Goal: Transaction & Acquisition: Obtain resource

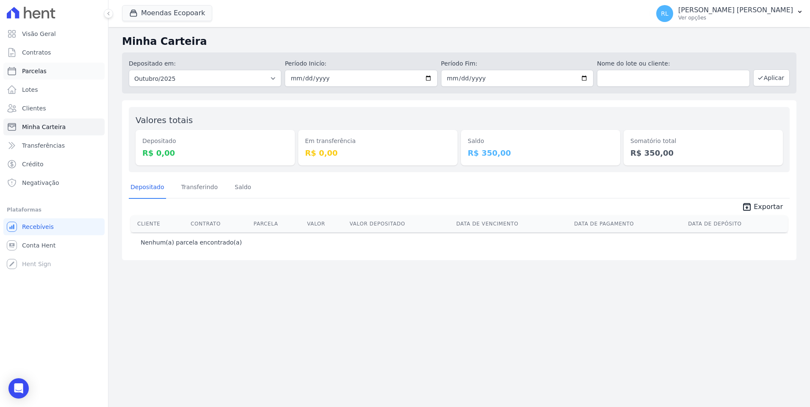
click at [52, 69] on link "Parcelas" at bounding box center [53, 71] width 101 height 17
select select
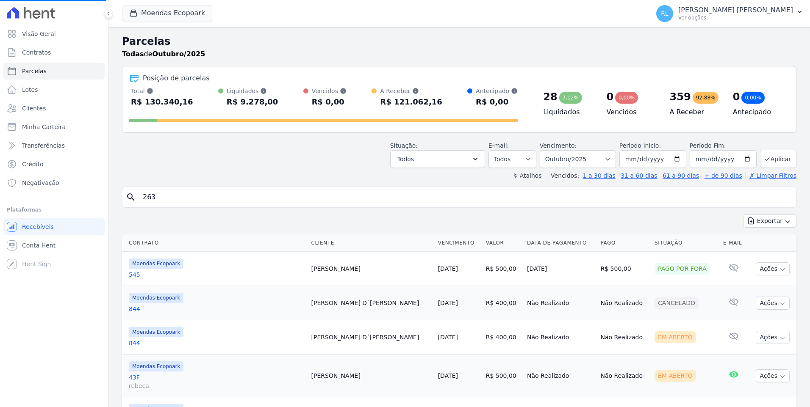
select select
click at [191, 202] on input "search" at bounding box center [465, 197] width 655 height 17
type input "807"
select select
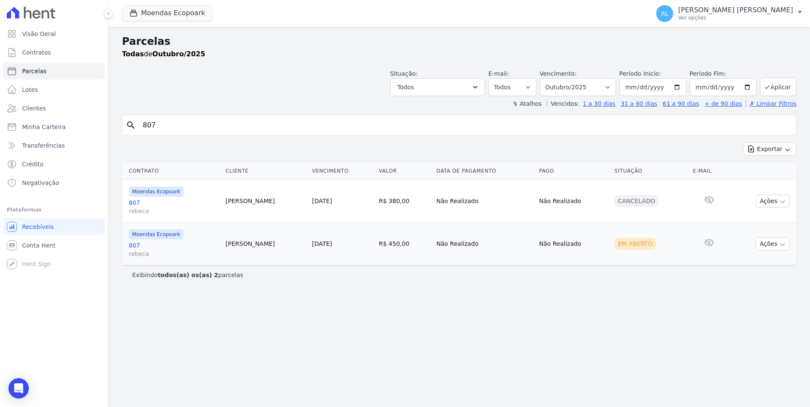
click at [138, 247] on link "807 [PERSON_NAME]" at bounding box center [174, 249] width 90 height 17
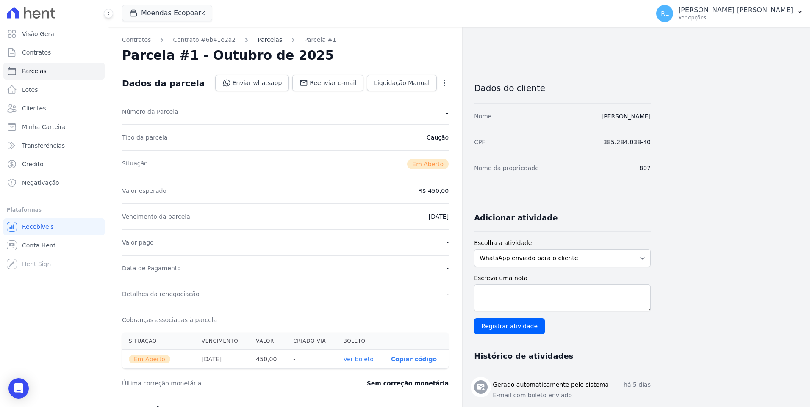
click at [257, 42] on link "Parcelas" at bounding box center [269, 40] width 25 height 9
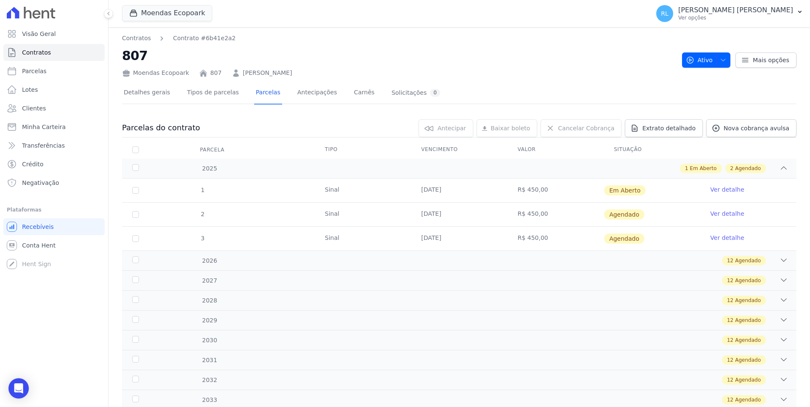
click at [719, 216] on link "Ver detalhe" at bounding box center [727, 214] width 34 height 8
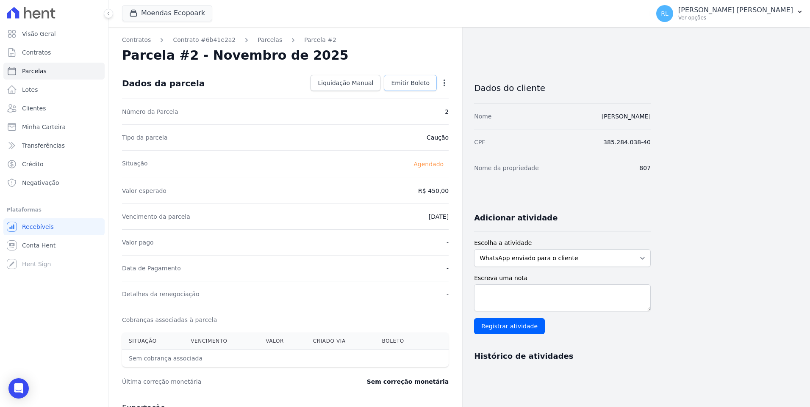
click at [411, 85] on span "Emitir Boleto" at bounding box center [410, 83] width 39 height 8
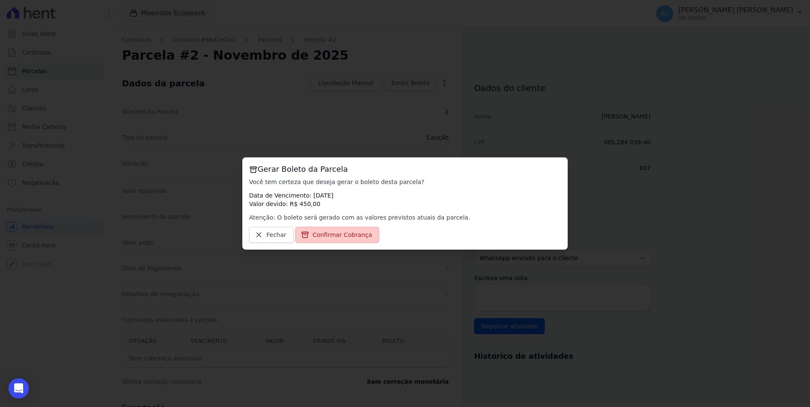
click at [357, 234] on span "Confirmar Cobrança" at bounding box center [342, 235] width 60 height 8
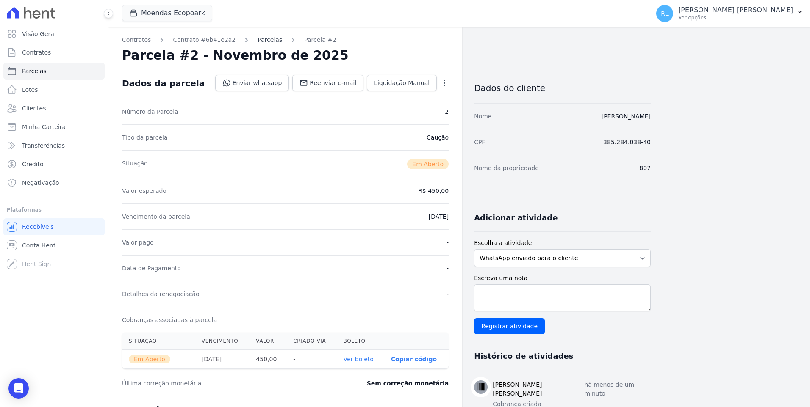
click at [257, 40] on link "Parcelas" at bounding box center [269, 40] width 25 height 9
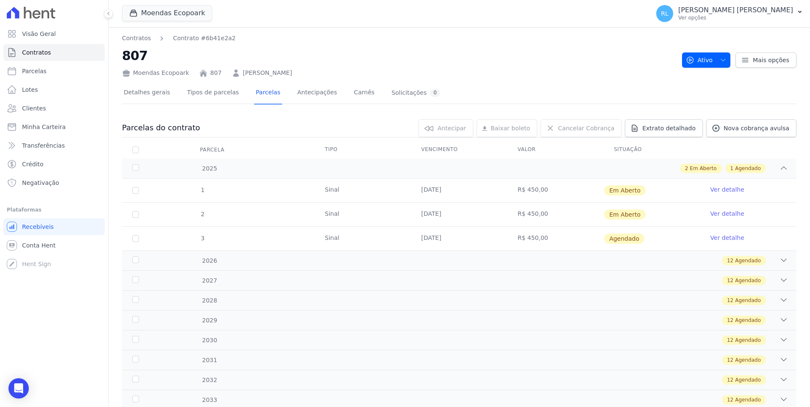
click at [717, 238] on link "Ver detalhe" at bounding box center [727, 238] width 34 height 8
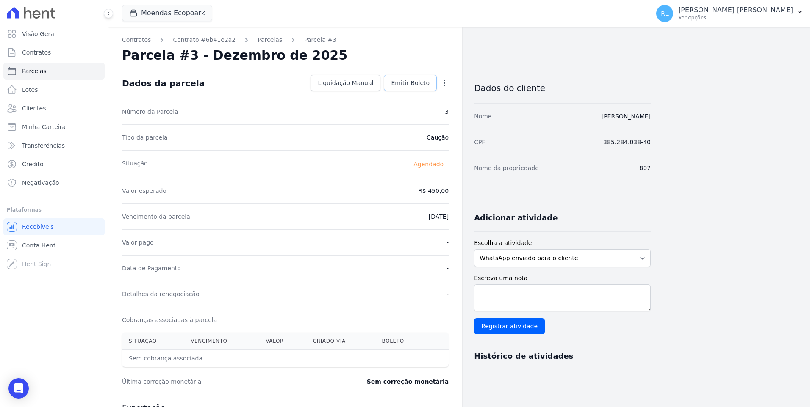
click at [412, 88] on link "Emitir Boleto" at bounding box center [410, 83] width 53 height 16
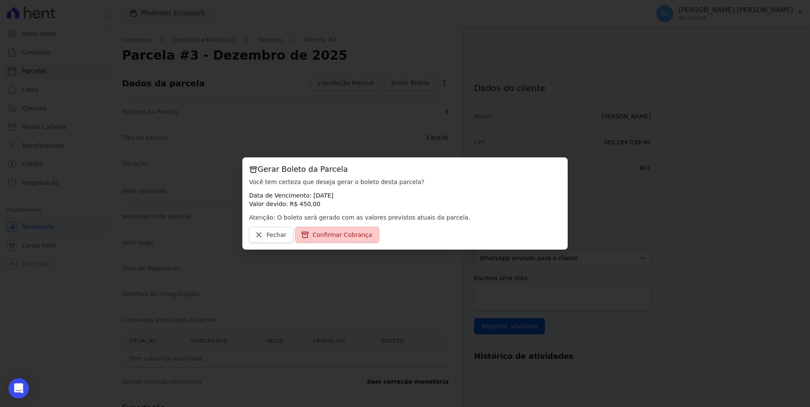
click at [344, 235] on span "Confirmar Cobrança" at bounding box center [342, 235] width 60 height 8
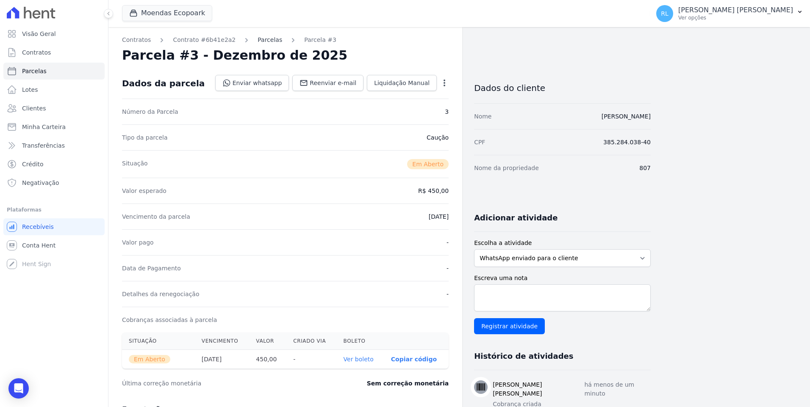
click at [257, 42] on link "Parcelas" at bounding box center [269, 40] width 25 height 9
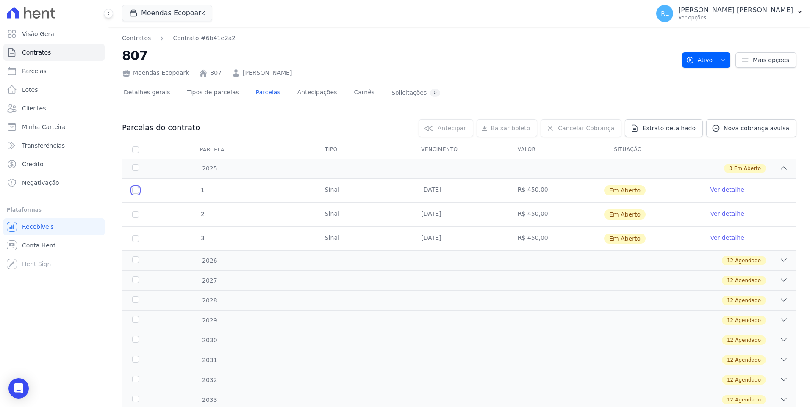
click at [137, 192] on input "checkbox" at bounding box center [135, 190] width 7 height 7
checkbox input "true"
click at [138, 216] on input "checkbox" at bounding box center [135, 214] width 7 height 7
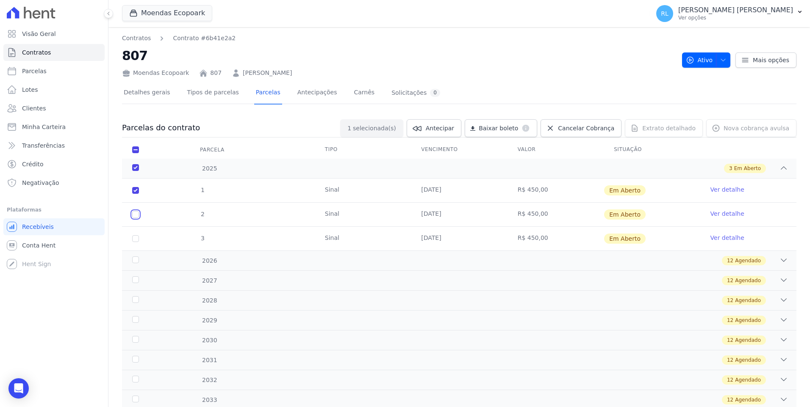
checkbox input "true"
click at [138, 242] on td "3" at bounding box center [135, 239] width 27 height 24
click at [134, 238] on input "checkbox" at bounding box center [135, 238] width 7 height 7
checkbox input "true"
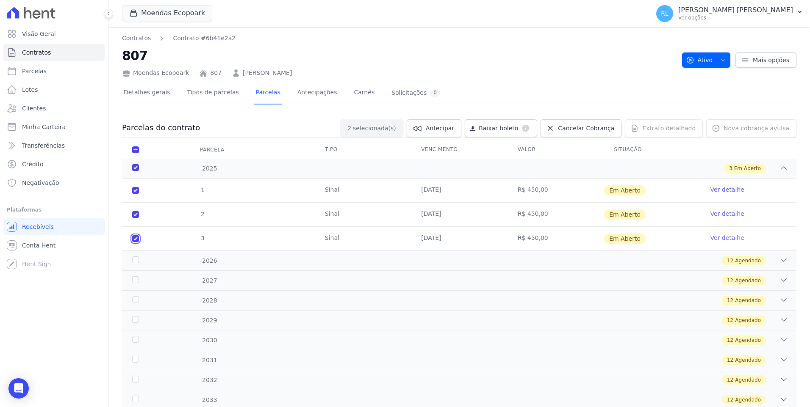
checkbox input "true"
click at [518, 130] on span "Baixar boleto" at bounding box center [497, 128] width 39 height 8
click at [44, 73] on link "Parcelas" at bounding box center [53, 71] width 101 height 17
select select
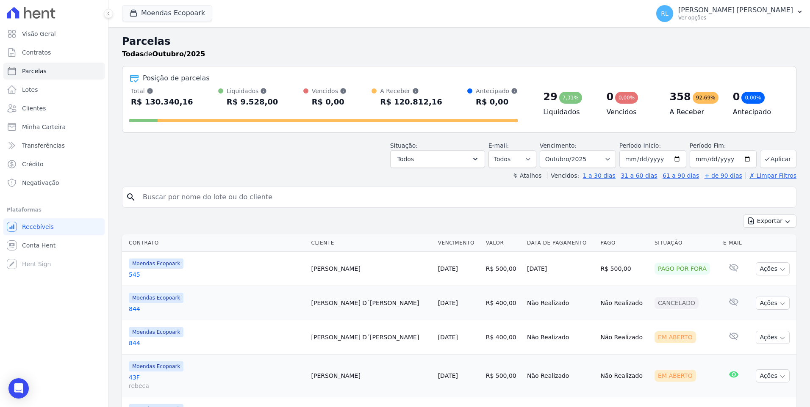
click at [206, 197] on input "search" at bounding box center [465, 197] width 655 height 17
type input "817"
select select
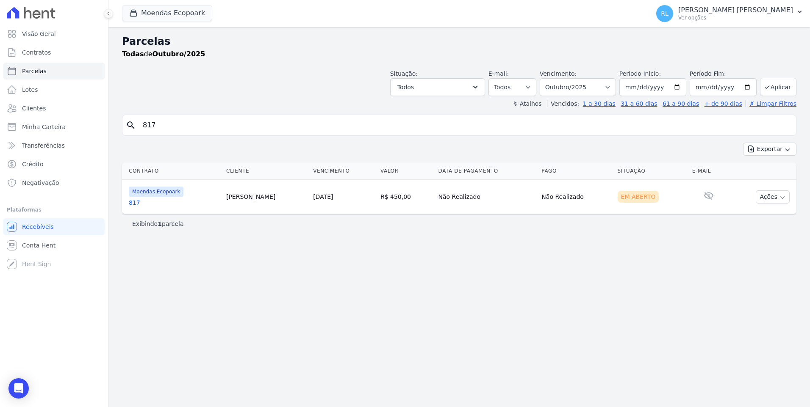
click at [138, 199] on link "817" at bounding box center [174, 203] width 91 height 8
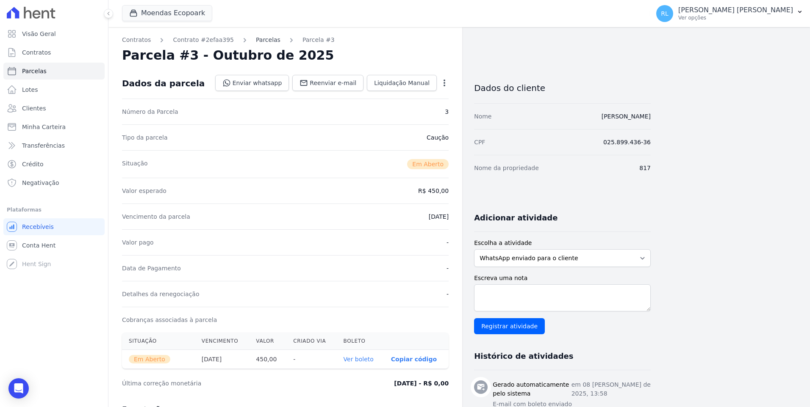
click at [256, 41] on link "Parcelas" at bounding box center [268, 40] width 25 height 9
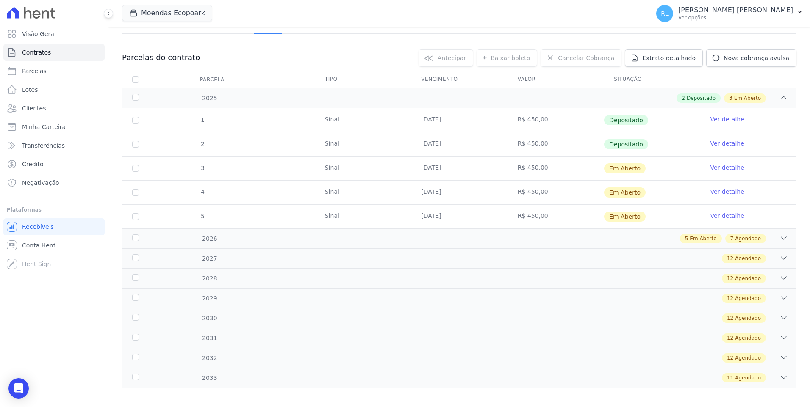
scroll to position [76, 0]
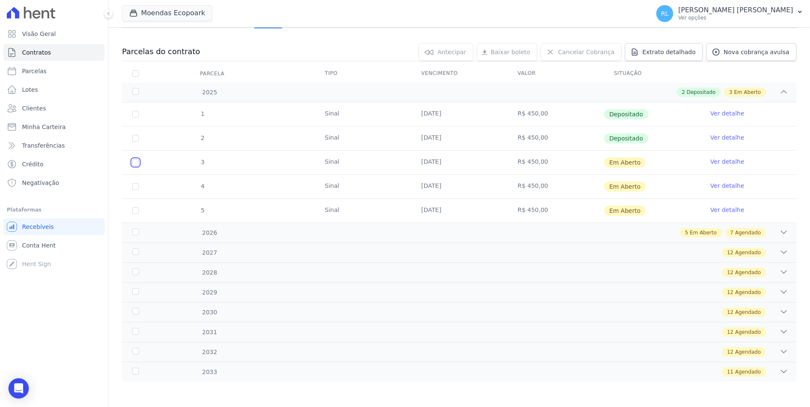
click at [137, 164] on input "checkbox" at bounding box center [135, 162] width 7 height 7
checkbox input "true"
click at [137, 164] on input "checkbox" at bounding box center [135, 162] width 7 height 7
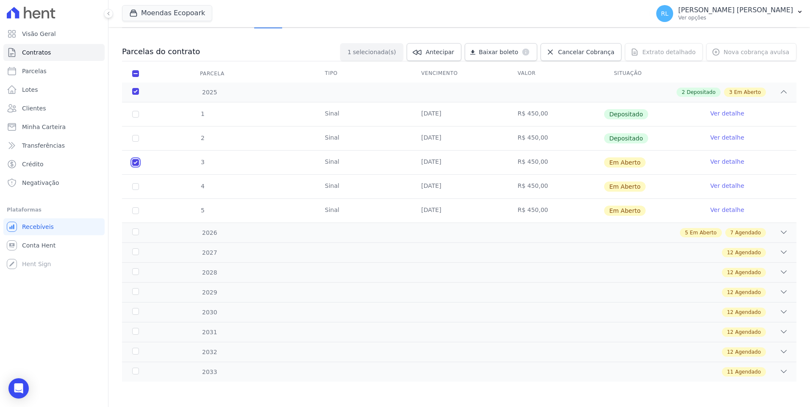
checkbox input "false"
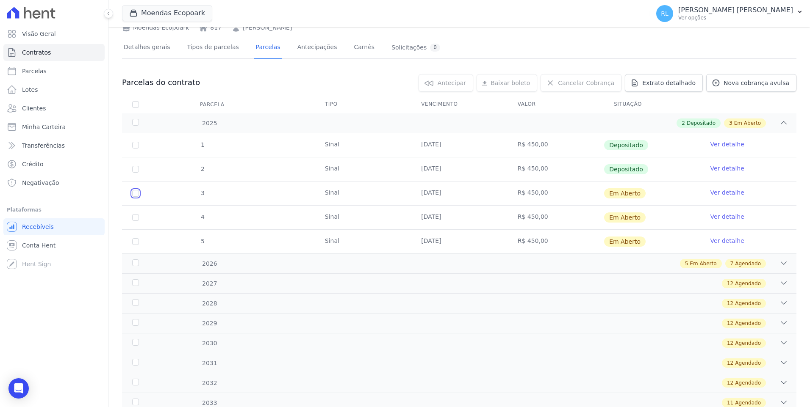
scroll to position [0, 0]
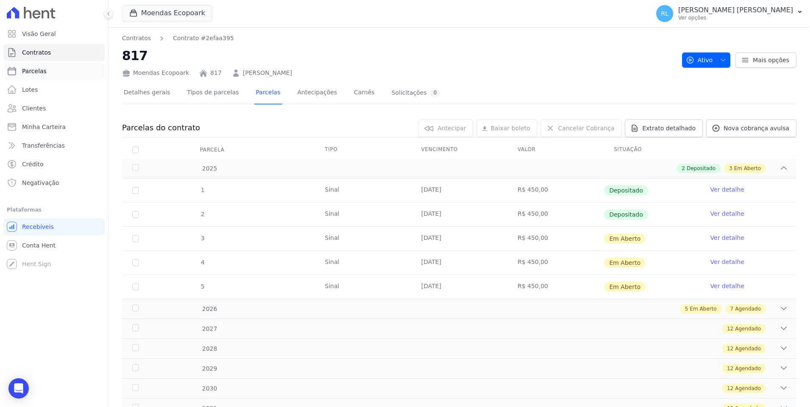
click at [52, 73] on link "Parcelas" at bounding box center [53, 71] width 101 height 17
select select
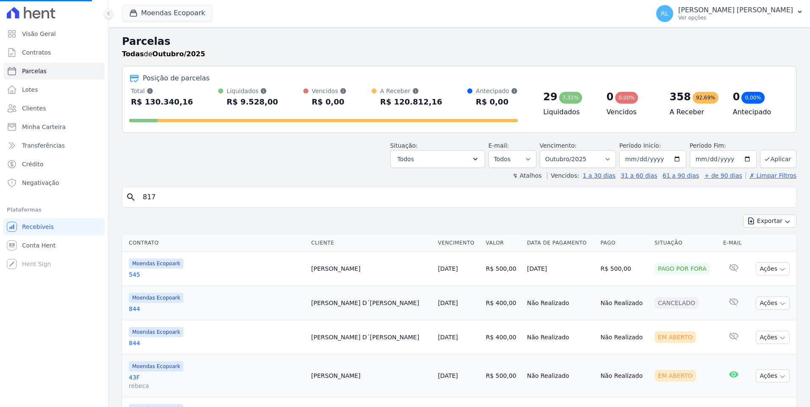
drag, startPoint x: 170, startPoint y: 189, endPoint x: 118, endPoint y: 198, distance: 52.8
select select
click at [178, 201] on input "search" at bounding box center [465, 197] width 655 height 17
type input "818"
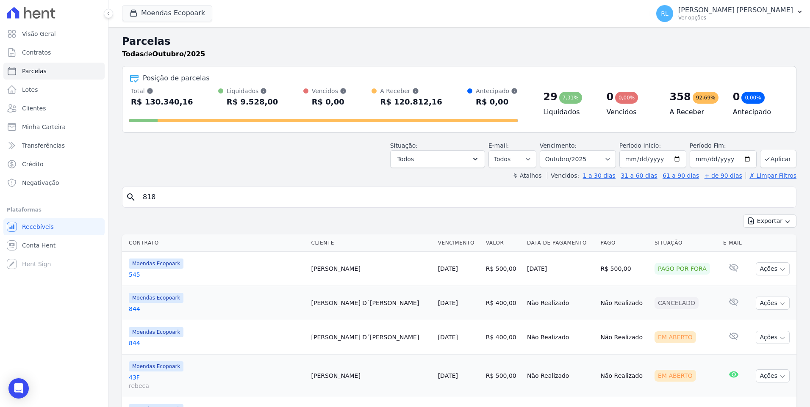
select select
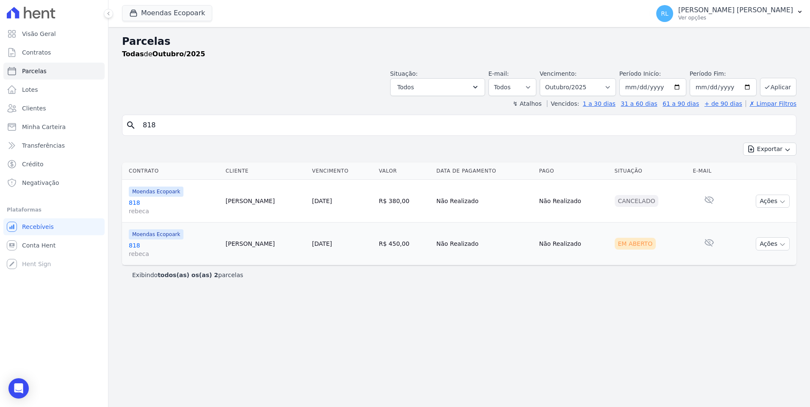
click at [136, 244] on link "818 [PERSON_NAME]" at bounding box center [174, 249] width 90 height 17
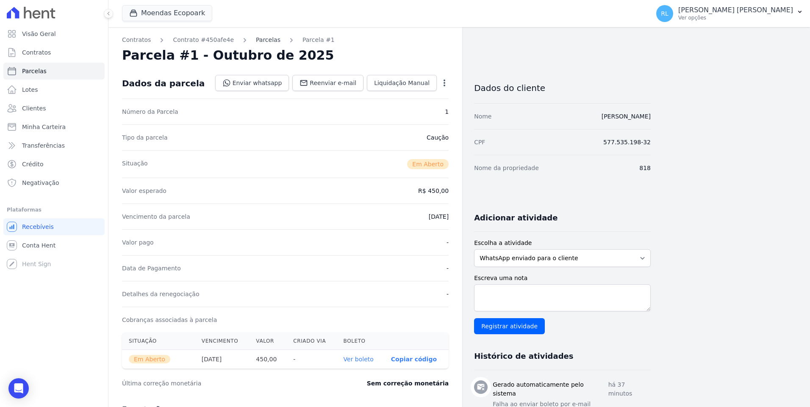
click at [256, 36] on link "Parcelas" at bounding box center [268, 40] width 25 height 9
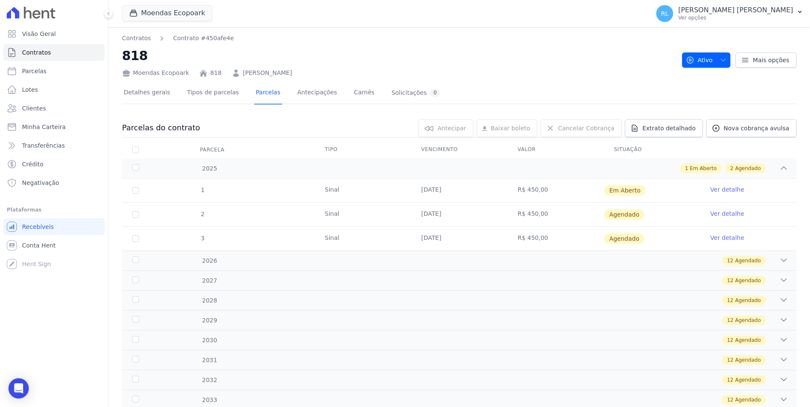
click at [724, 214] on link "Ver detalhe" at bounding box center [727, 214] width 34 height 8
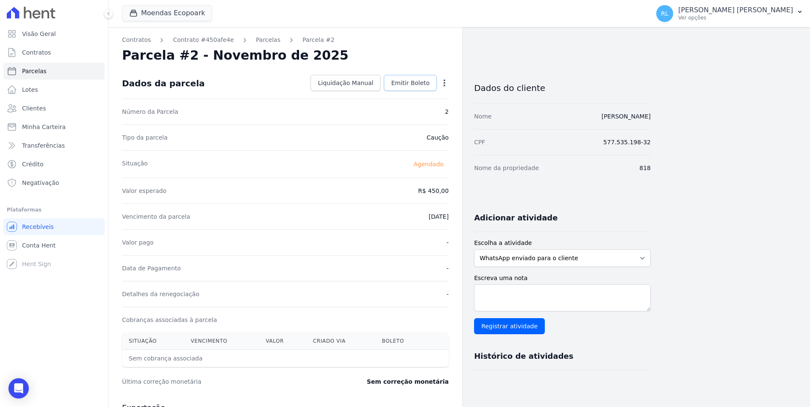
click at [412, 85] on span "Emitir Boleto" at bounding box center [410, 83] width 39 height 8
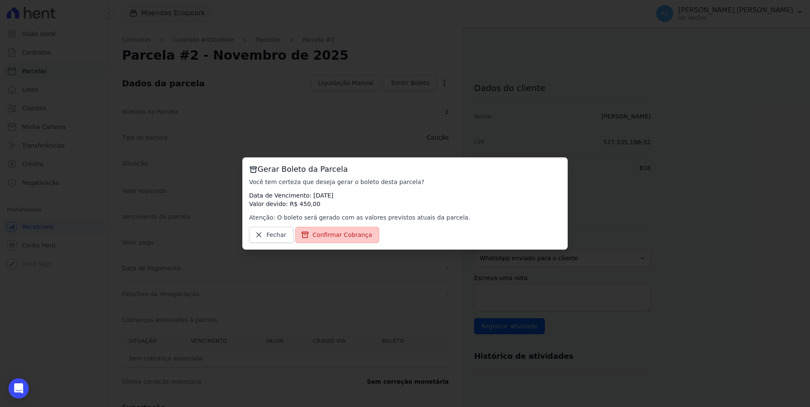
click at [341, 240] on link "Confirmar Cobrança" at bounding box center [337, 235] width 84 height 16
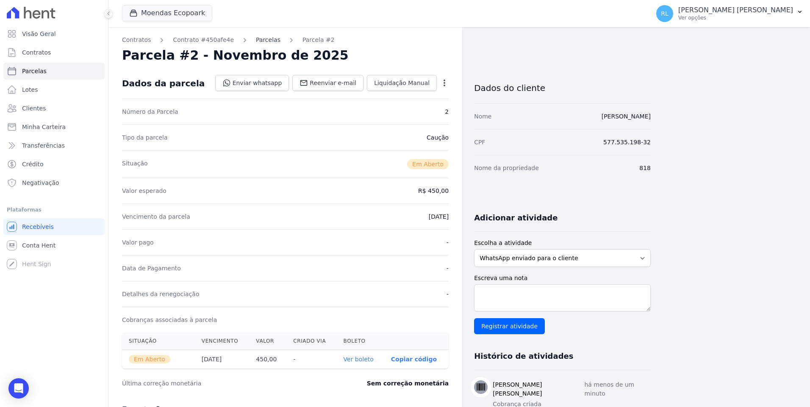
click at [257, 41] on link "Parcelas" at bounding box center [268, 40] width 25 height 9
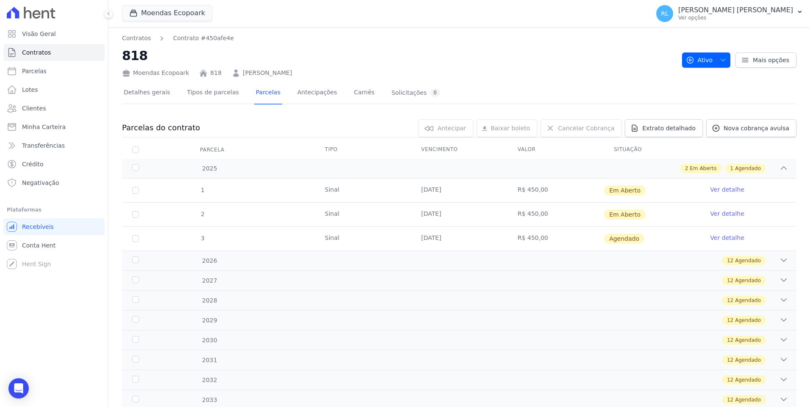
click at [721, 236] on link "Ver detalhe" at bounding box center [727, 238] width 34 height 8
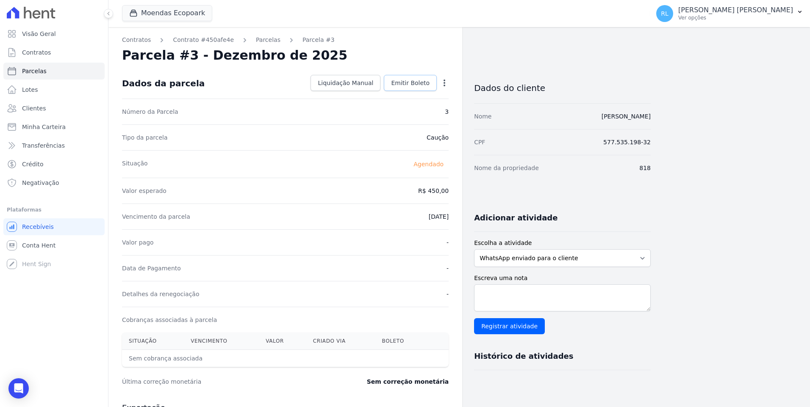
click at [419, 80] on span "Emitir Boleto" at bounding box center [410, 83] width 39 height 8
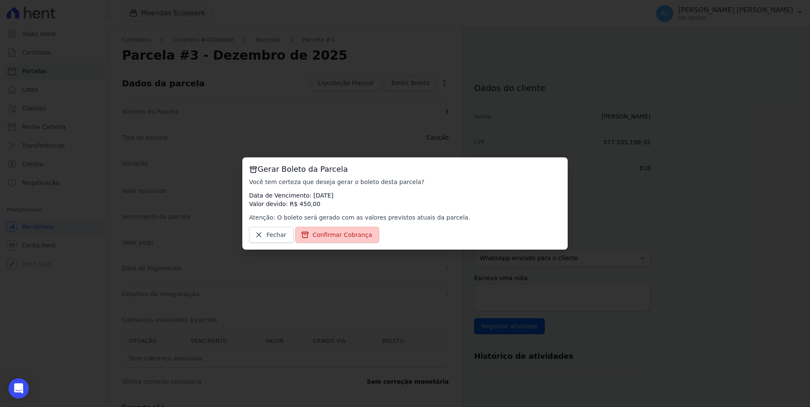
click at [360, 237] on span "Confirmar Cobrança" at bounding box center [342, 235] width 60 height 8
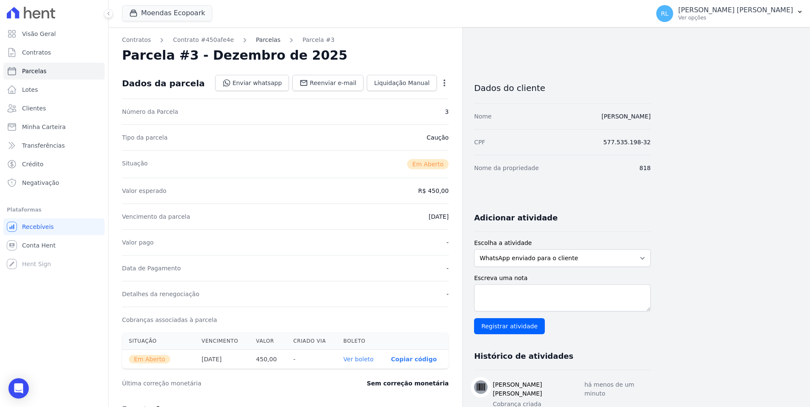
click at [256, 41] on link "Parcelas" at bounding box center [268, 40] width 25 height 9
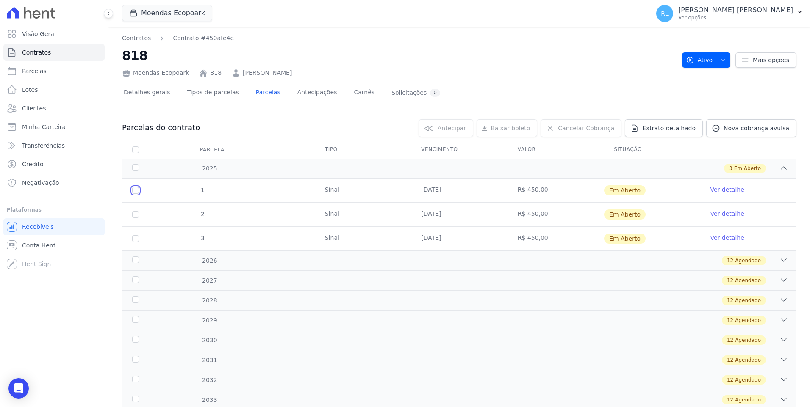
click at [135, 188] on input "checkbox" at bounding box center [135, 190] width 7 height 7
checkbox input "true"
click at [133, 215] on input "checkbox" at bounding box center [135, 214] width 7 height 7
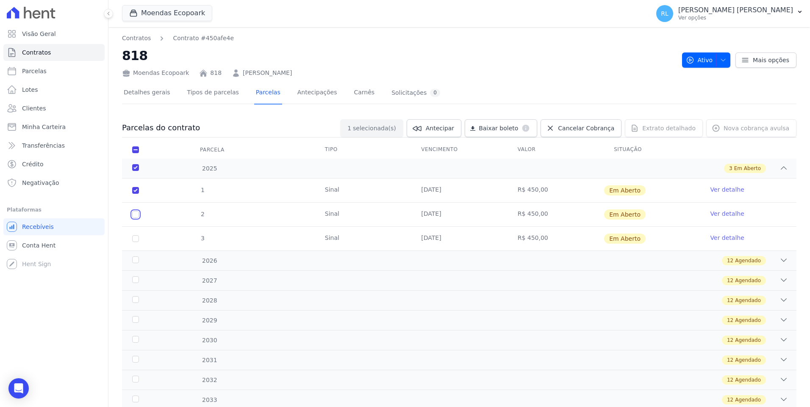
checkbox input "true"
click at [137, 238] on input "checkbox" at bounding box center [135, 238] width 7 height 7
checkbox input "true"
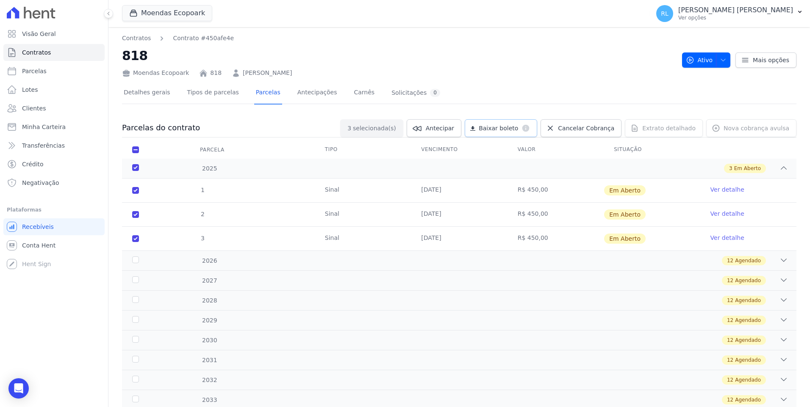
click at [517, 128] on span "Baixar boleto" at bounding box center [497, 128] width 39 height 8
